Goal: Information Seeking & Learning: Learn about a topic

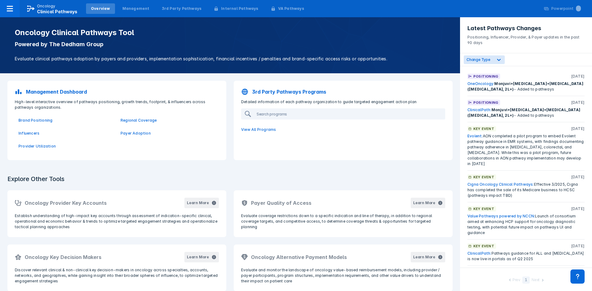
click at [72, 92] on p "Management Dashboard" at bounding box center [56, 91] width 61 height 7
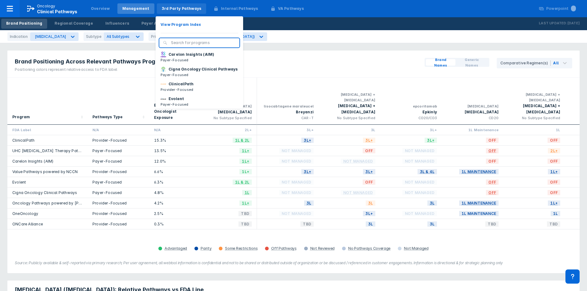
click at [178, 10] on div "3rd Party Pathways" at bounding box center [182, 9] width 40 height 6
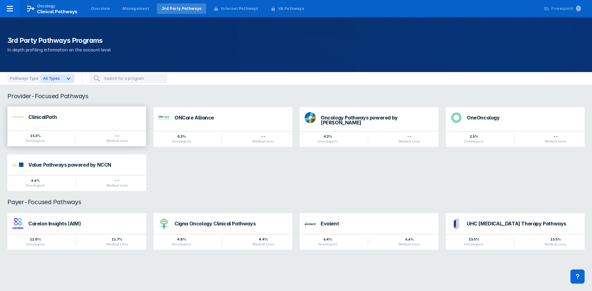
click at [55, 117] on div "ClinicalPath" at bounding box center [84, 117] width 113 height 5
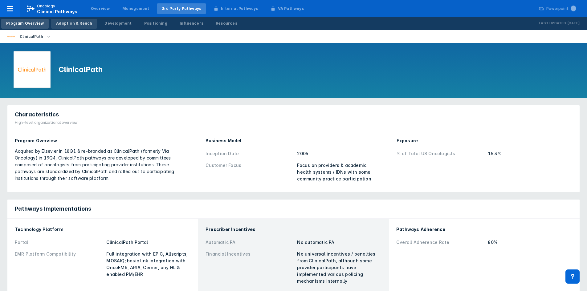
click at [80, 26] on div "Adoption & Reach" at bounding box center [74, 24] width 36 height 6
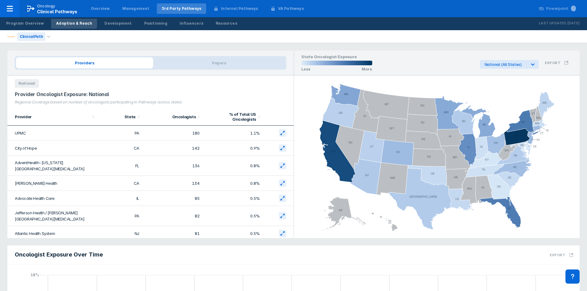
click at [42, 37] on div "ClinicalPath" at bounding box center [31, 36] width 28 height 9
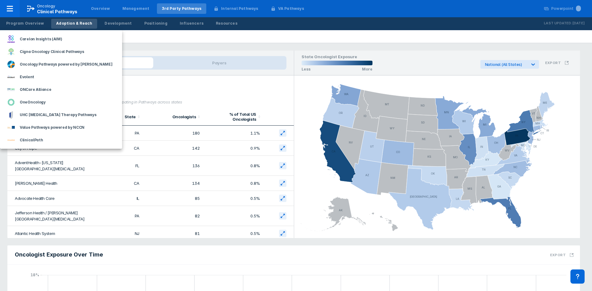
click at [157, 47] on div at bounding box center [296, 145] width 592 height 291
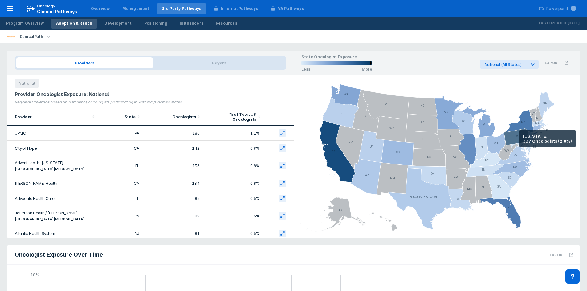
click at [520, 139] on icon at bounding box center [517, 137] width 26 height 17
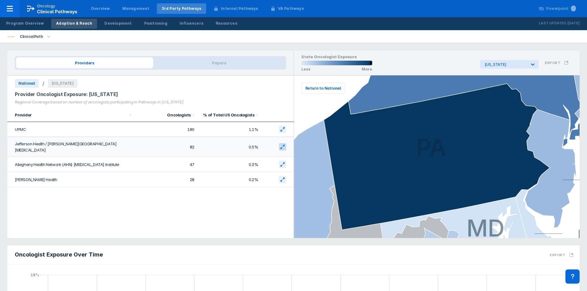
click at [281, 143] on button at bounding box center [282, 146] width 7 height 7
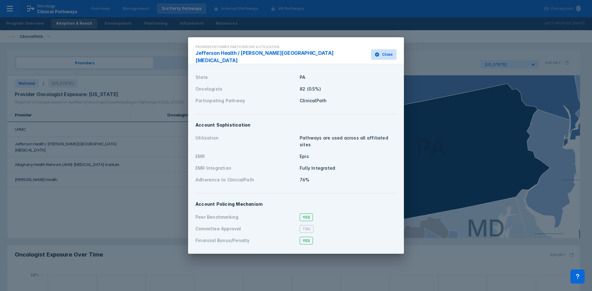
click at [385, 56] on span "Close" at bounding box center [387, 55] width 11 height 6
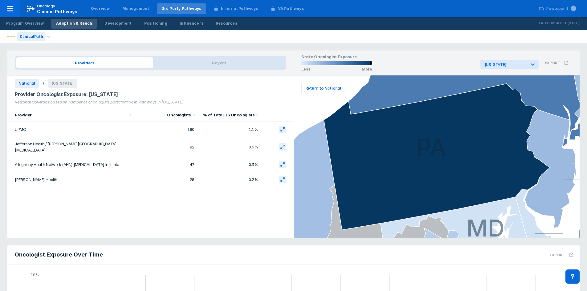
click at [39, 37] on div "ClinicalPath" at bounding box center [31, 36] width 28 height 9
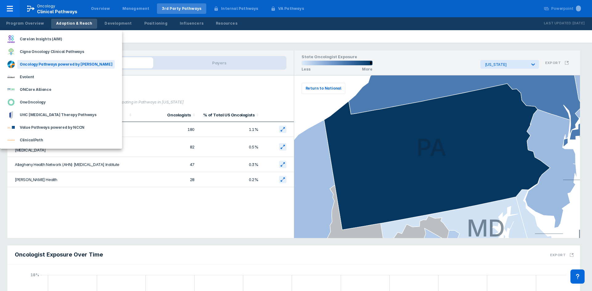
click at [35, 65] on div "Oncology Pathways powered by Dana-Farber" at bounding box center [65, 64] width 97 height 9
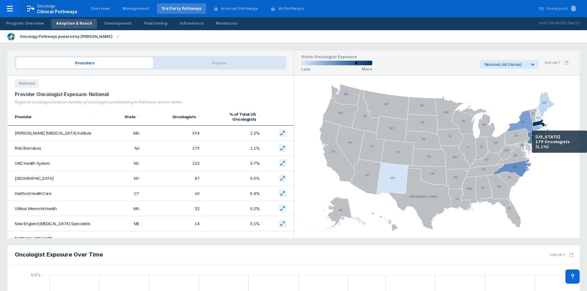
click at [532, 139] on icon at bounding box center [531, 139] width 6 height 14
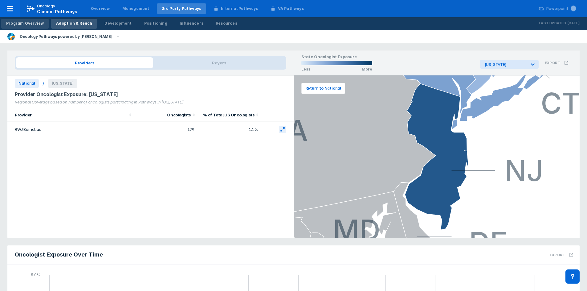
click at [39, 21] on div "Program Overview" at bounding box center [25, 24] width 38 height 6
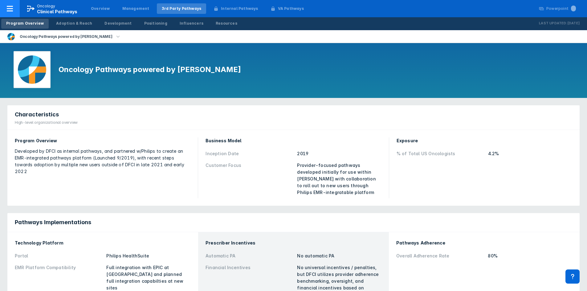
click at [51, 7] on p "Oncology" at bounding box center [46, 6] width 19 height 6
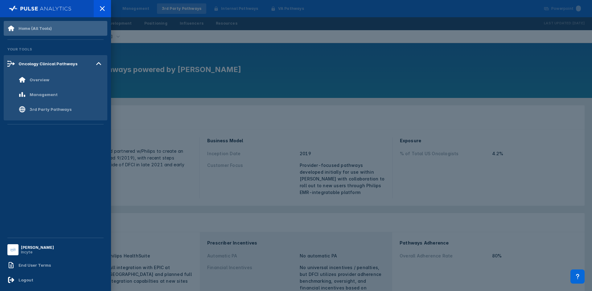
click at [24, 29] on div "Home (All Tools)" at bounding box center [35, 28] width 33 height 5
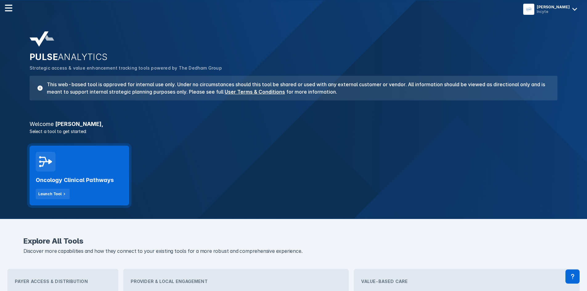
click at [107, 163] on div "Oncology Clinical Pathways Launch Tool" at bounding box center [80, 176] width 100 height 60
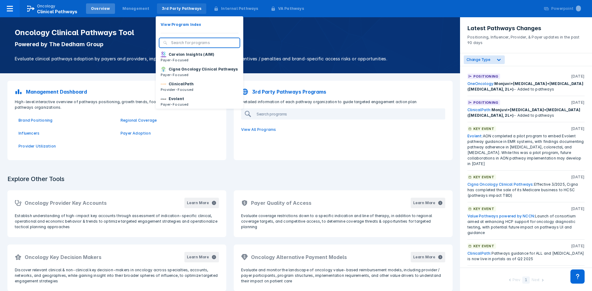
click at [170, 6] on div "3rd Party Pathways" at bounding box center [182, 9] width 40 height 6
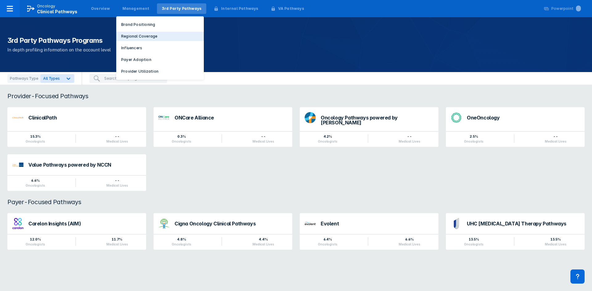
click at [133, 36] on p "Regional Coverage" at bounding box center [139, 37] width 36 height 6
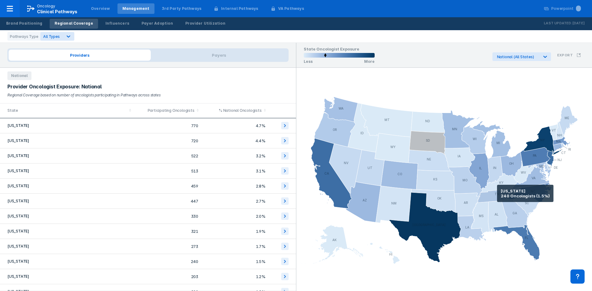
click at [497, 194] on icon at bounding box center [498, 195] width 43 height 15
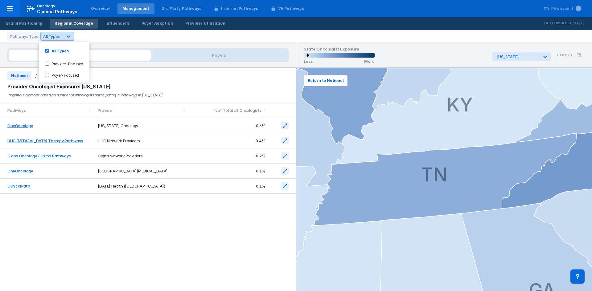
click at [58, 36] on div "All Types" at bounding box center [52, 37] width 22 height 6
click at [47, 62] on input "Provider-Focused" at bounding box center [47, 64] width 4 height 4
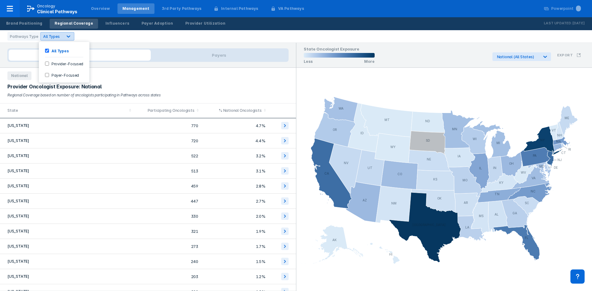
click at [53, 37] on span "All Types" at bounding box center [51, 36] width 16 height 5
click at [46, 63] on input "Provider-Focused" at bounding box center [47, 64] width 4 height 4
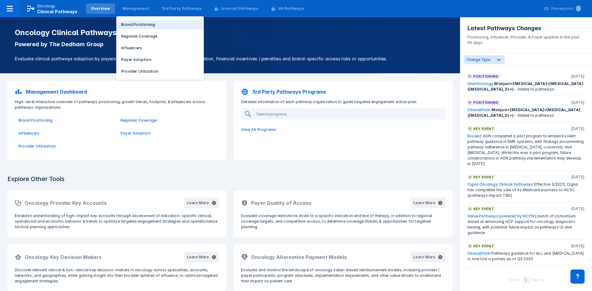
click at [136, 22] on button "Brand Positioning" at bounding box center [160, 24] width 88 height 9
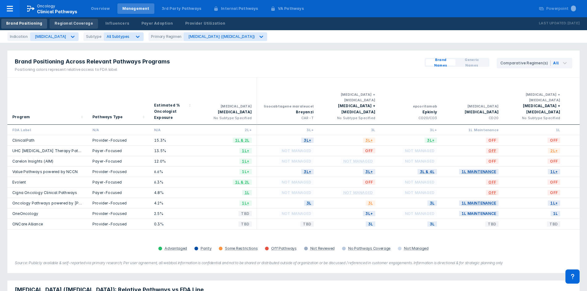
click at [82, 22] on div "Regional Coverage" at bounding box center [74, 24] width 38 height 6
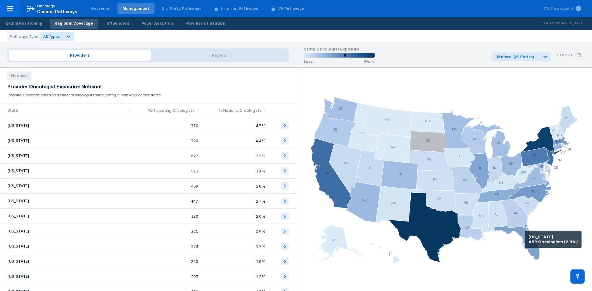
click at [525, 240] on icon at bounding box center [516, 243] width 47 height 36
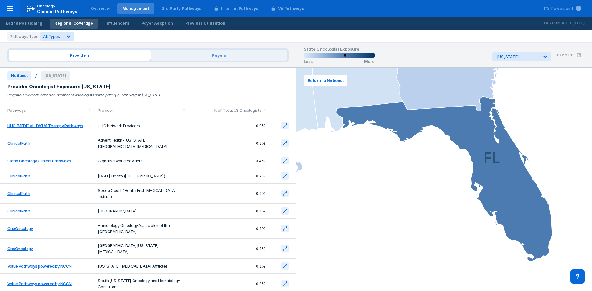
click at [186, 57] on span "Payers" at bounding box center [219, 55] width 137 height 11
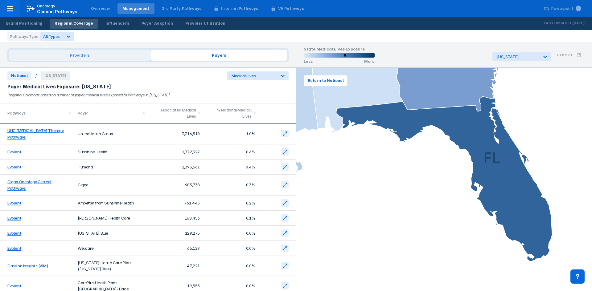
click at [41, 54] on span "Providers" at bounding box center [80, 55] width 142 height 11
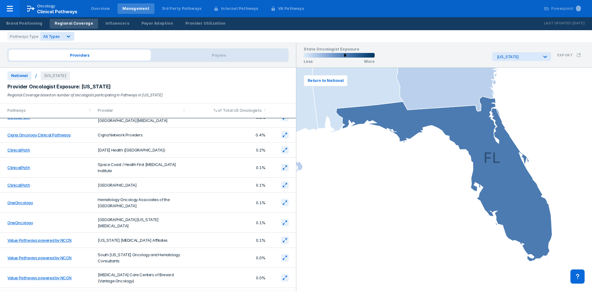
scroll to position [39, 0]
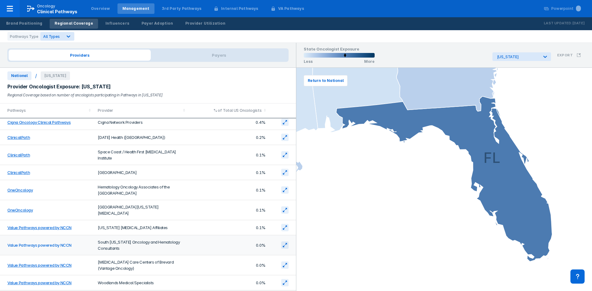
click at [47, 243] on link "Value Pathways powered by NCCN" at bounding box center [39, 245] width 64 height 5
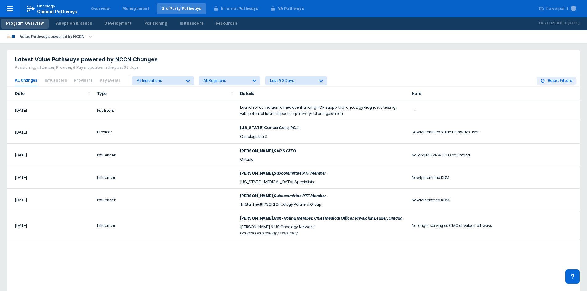
scroll to position [362, 0]
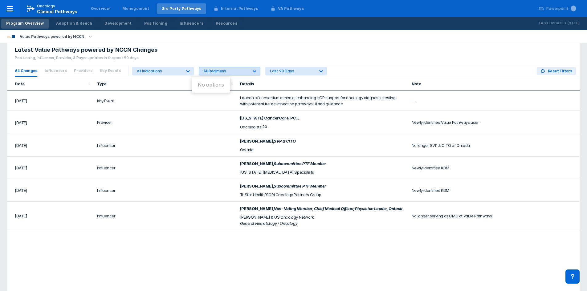
click at [216, 68] on div "All Regimens" at bounding box center [224, 71] width 50 height 8
click at [165, 72] on div "All Indications" at bounding box center [159, 71] width 45 height 5
click at [141, 90] on div "No options" at bounding box center [145, 84] width 34 height 11
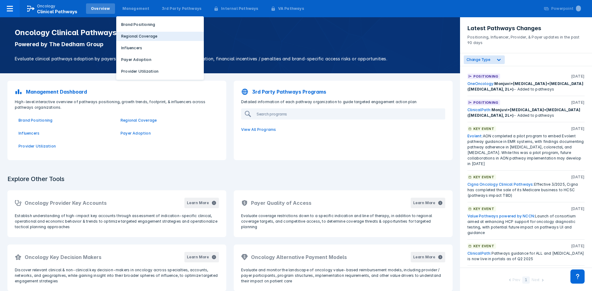
click at [144, 34] on p "Regional Coverage" at bounding box center [139, 37] width 36 height 6
click at [144, 34] on html "Oncology Clinical Pathways Overview Management Brand Positioning Regional Cover…" at bounding box center [296, 145] width 592 height 291
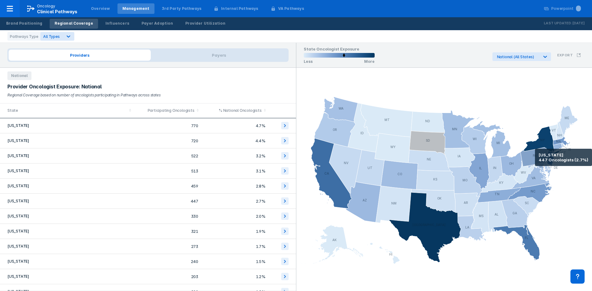
click at [535, 158] on icon at bounding box center [536, 156] width 30 height 19
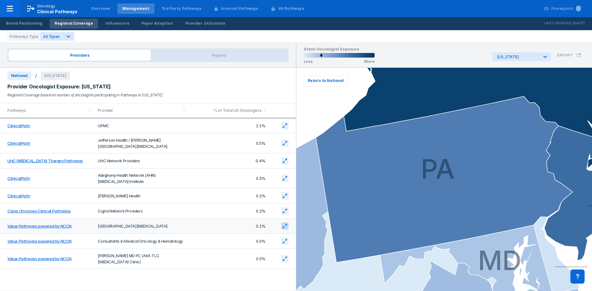
click at [282, 223] on button at bounding box center [284, 226] width 7 height 7
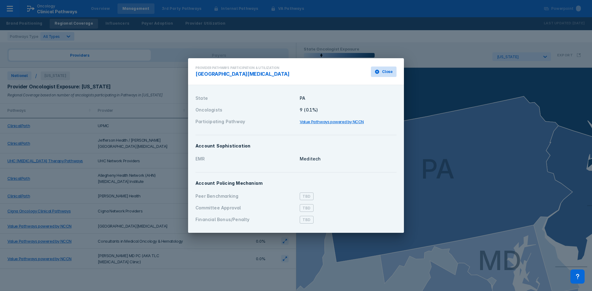
click at [387, 72] on span "Close" at bounding box center [387, 72] width 11 height 6
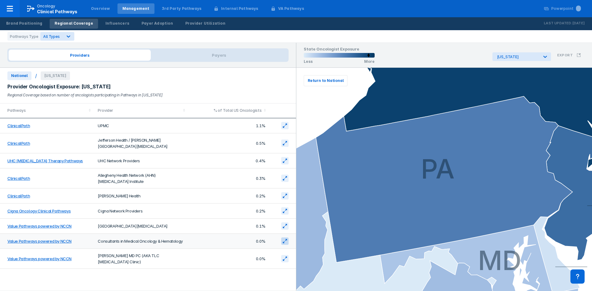
click at [286, 239] on icon at bounding box center [284, 241] width 5 height 5
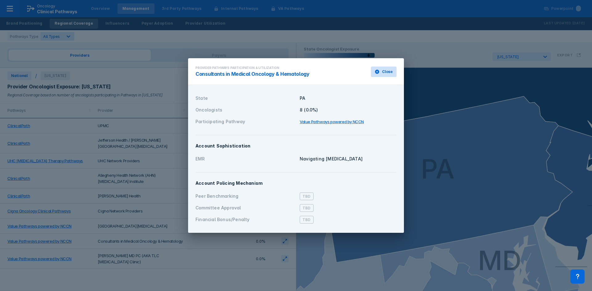
click at [390, 68] on button "Close" at bounding box center [384, 72] width 26 height 10
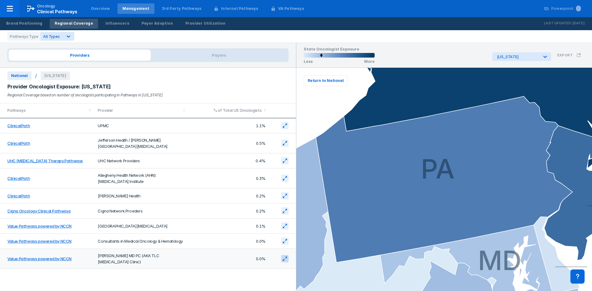
click at [282, 255] on button at bounding box center [284, 258] width 7 height 7
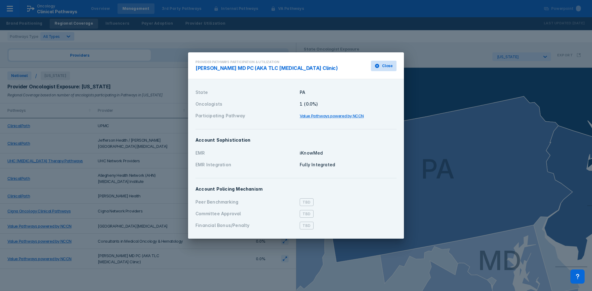
click at [386, 68] on span "Close" at bounding box center [387, 66] width 11 height 6
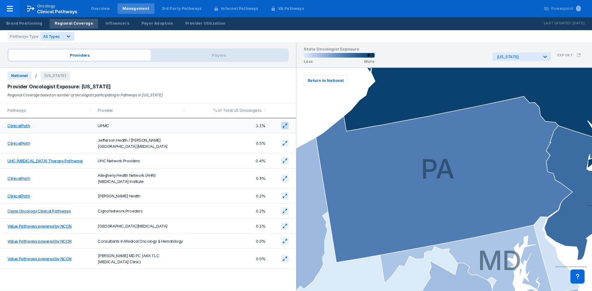
click at [283, 125] on icon at bounding box center [284, 125] width 5 height 5
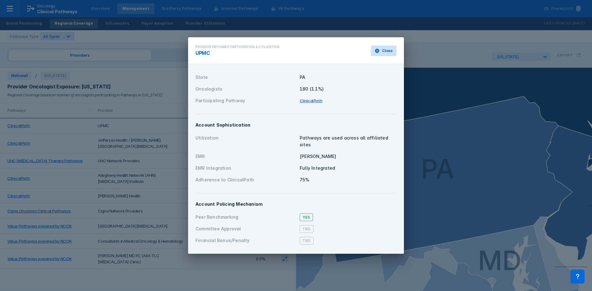
click at [389, 54] on span "Close" at bounding box center [387, 51] width 11 height 6
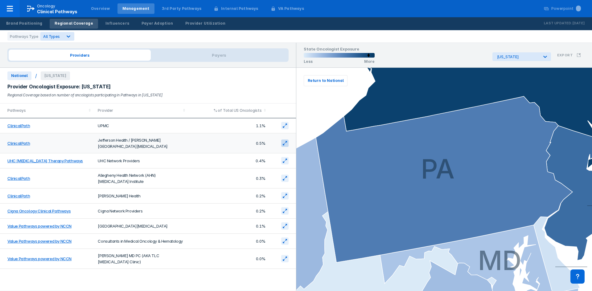
click at [286, 141] on icon at bounding box center [286, 142] width 2 height 2
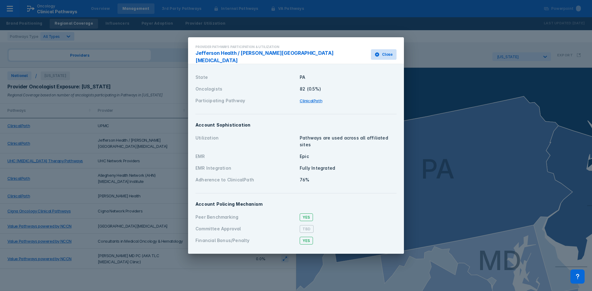
click at [382, 54] on button "Close" at bounding box center [384, 54] width 26 height 10
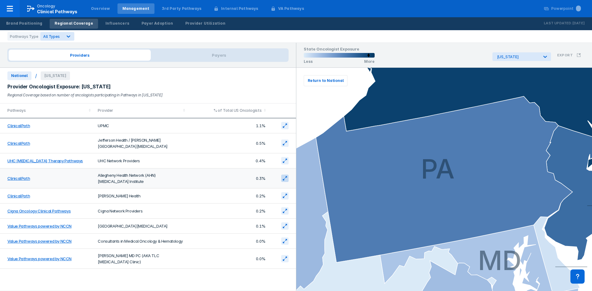
click at [283, 176] on icon at bounding box center [284, 178] width 5 height 5
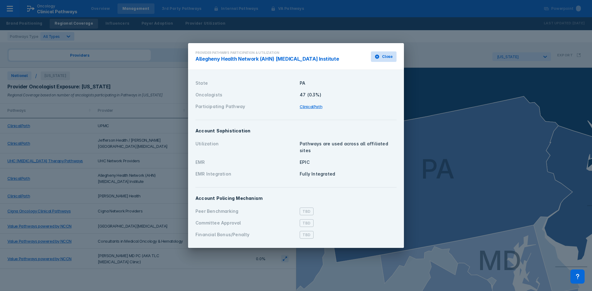
click at [387, 58] on span "Close" at bounding box center [387, 57] width 11 height 6
